Goal: Navigation & Orientation: Find specific page/section

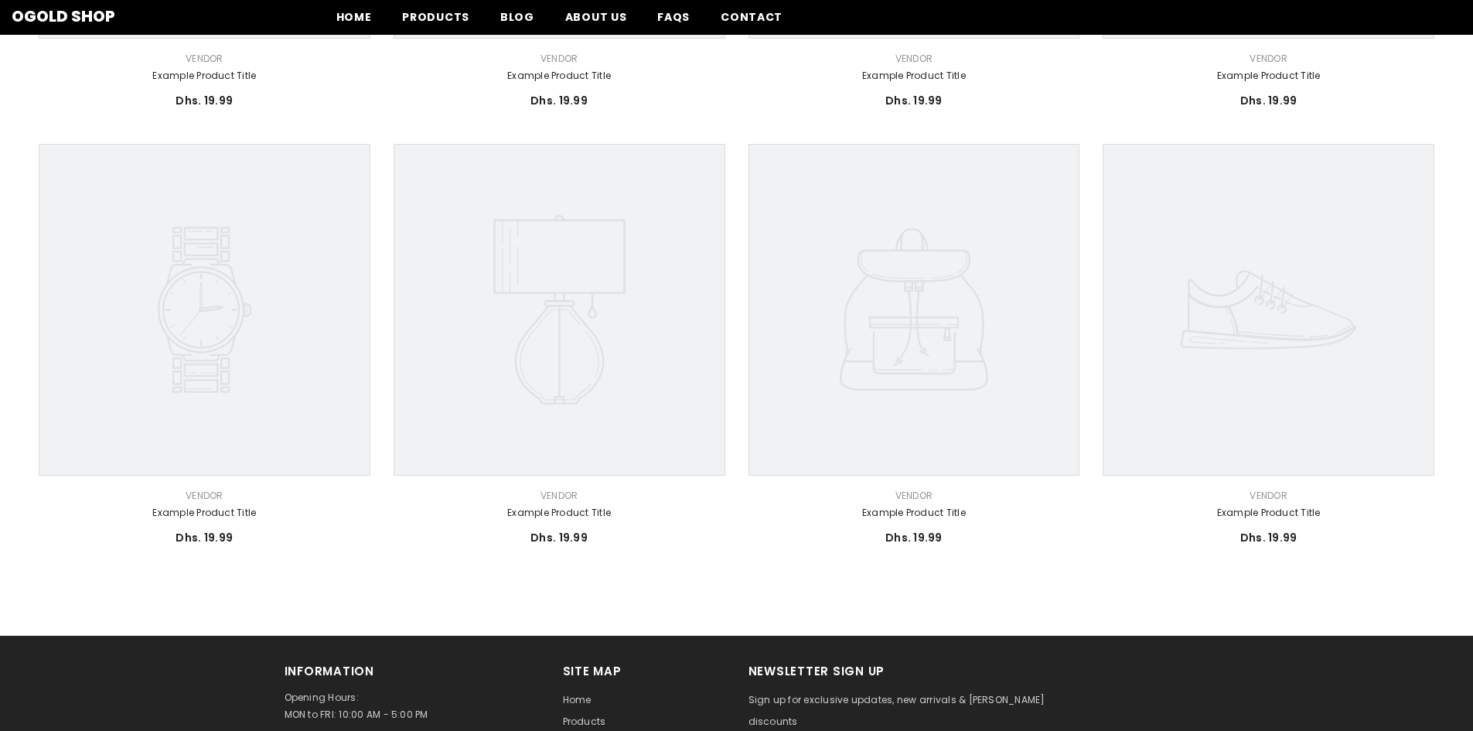
scroll to position [773, 0]
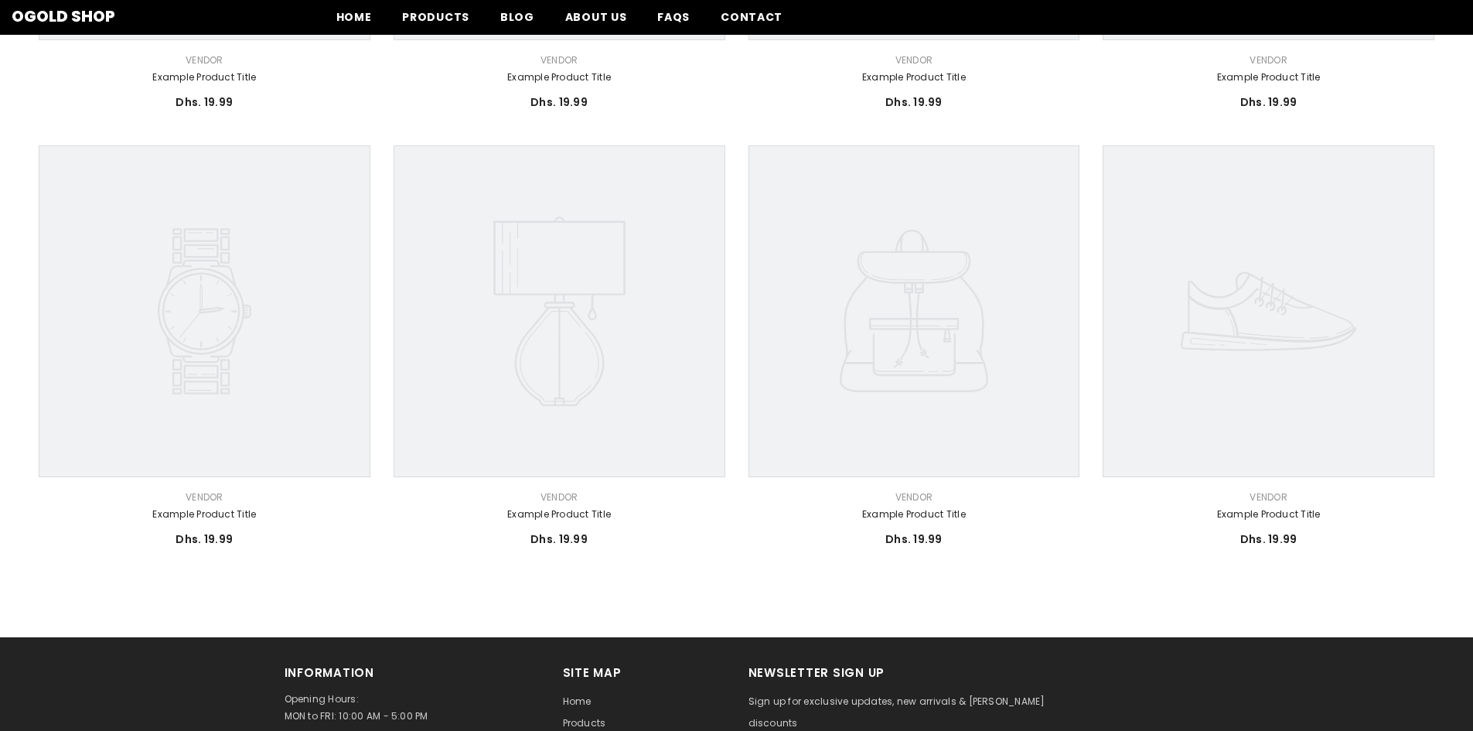
click at [1253, 387] on icon at bounding box center [1269, 311] width 332 height 332
click at [1274, 513] on link "Example product title" at bounding box center [1269, 514] width 332 height 17
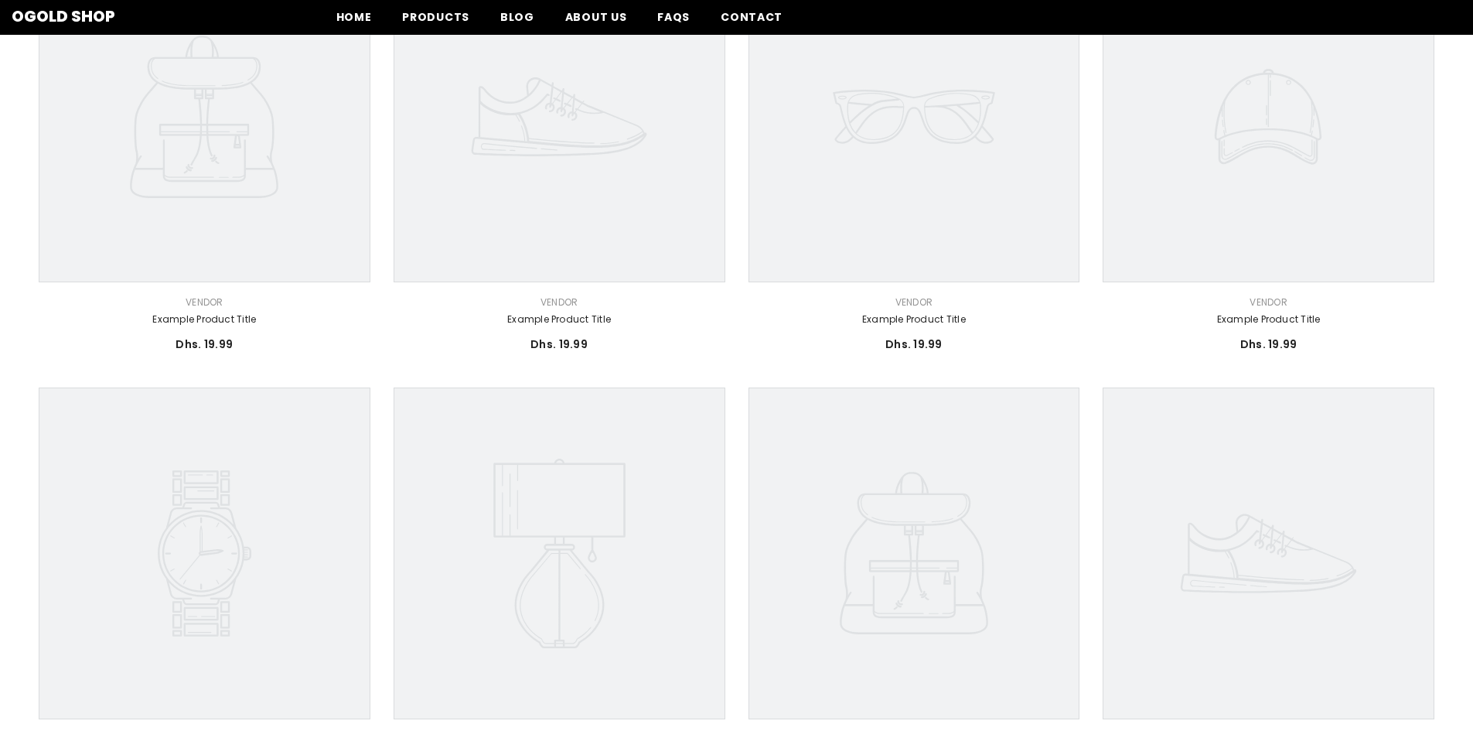
scroll to position [464, 0]
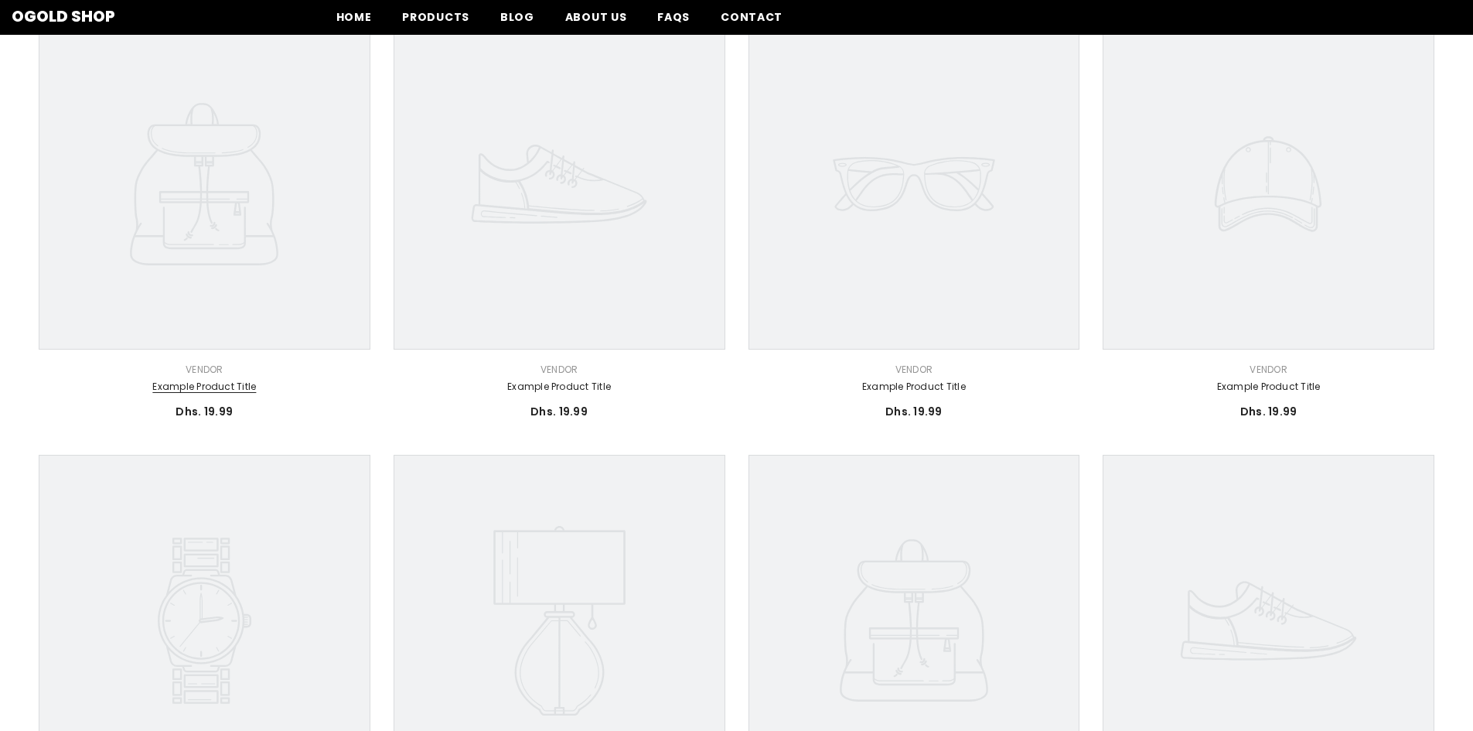
click at [210, 387] on link "Example product title" at bounding box center [205, 386] width 332 height 17
click at [216, 385] on link "Example product title" at bounding box center [205, 386] width 332 height 17
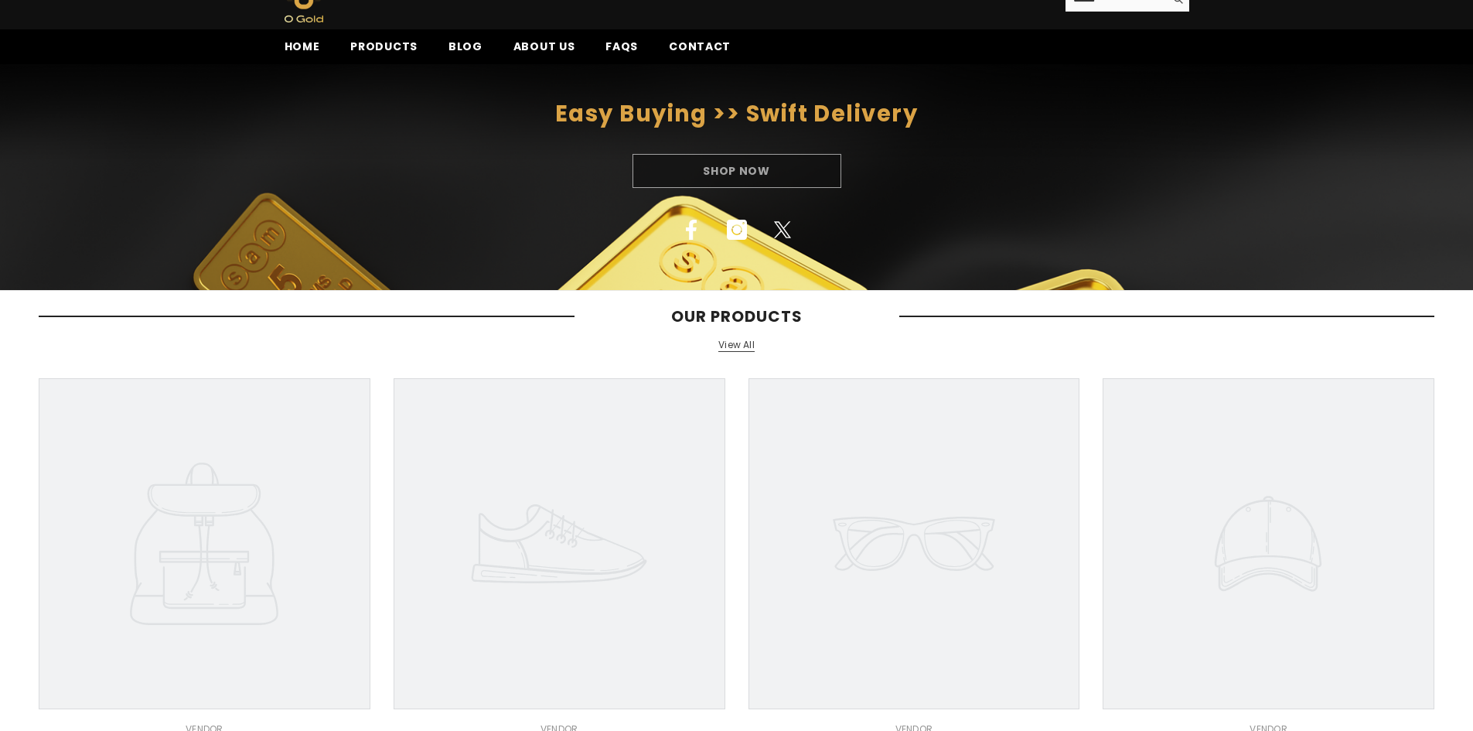
scroll to position [77, 0]
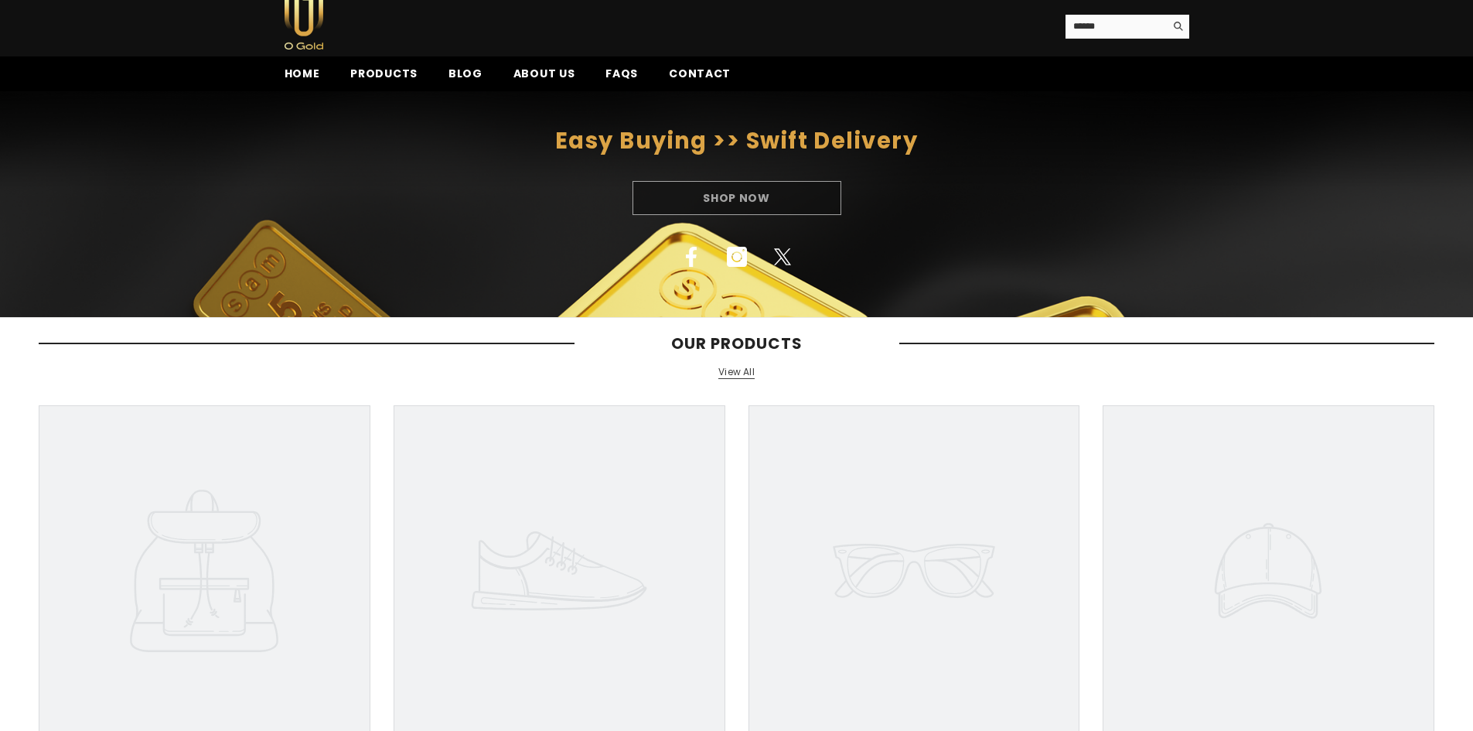
click at [726, 372] on link "View All" at bounding box center [736, 372] width 36 height 13
